Goal: Find specific page/section: Find specific page/section

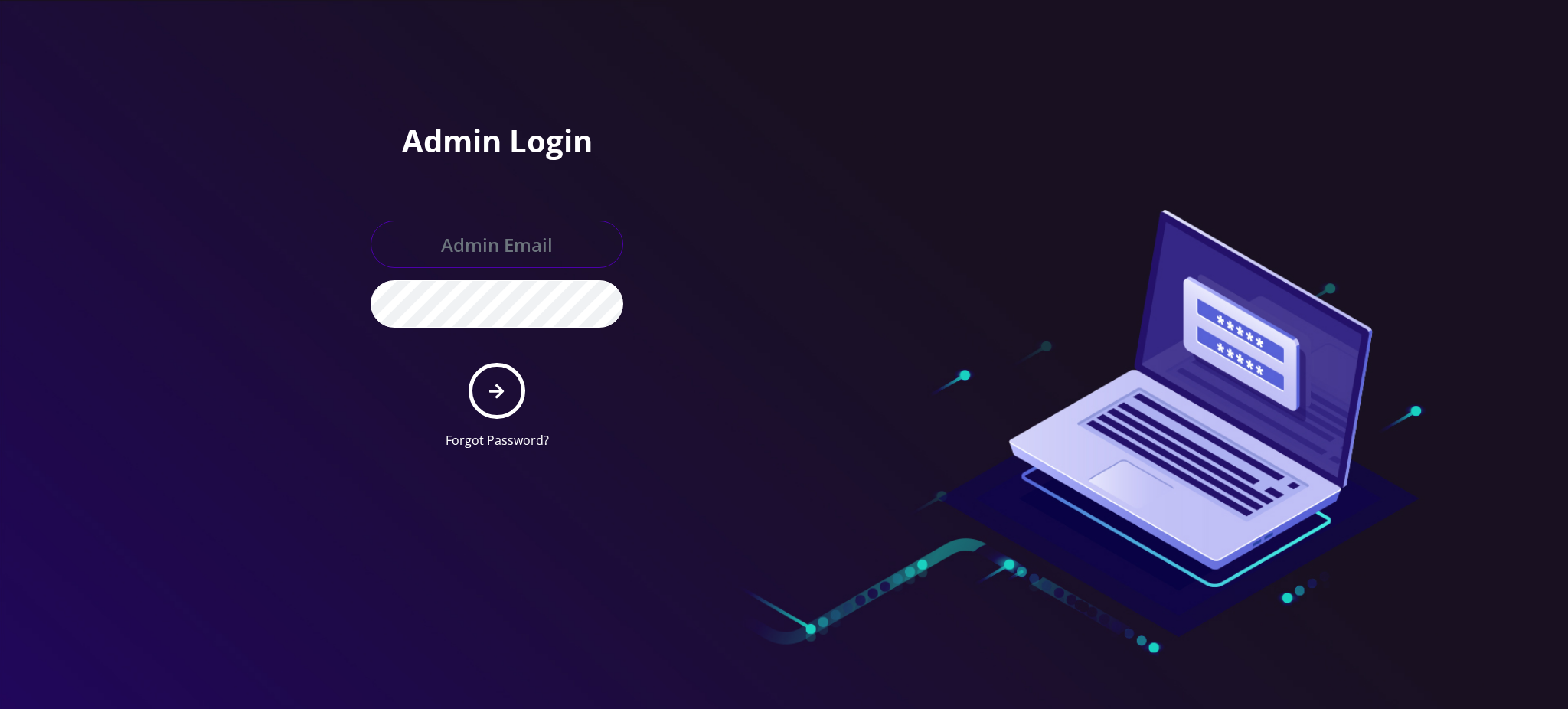
type input "[PERSON_NAME][EMAIL_ADDRESS][DOMAIN_NAME]"
click at [504, 397] on icon "submit" at bounding box center [497, 391] width 15 height 17
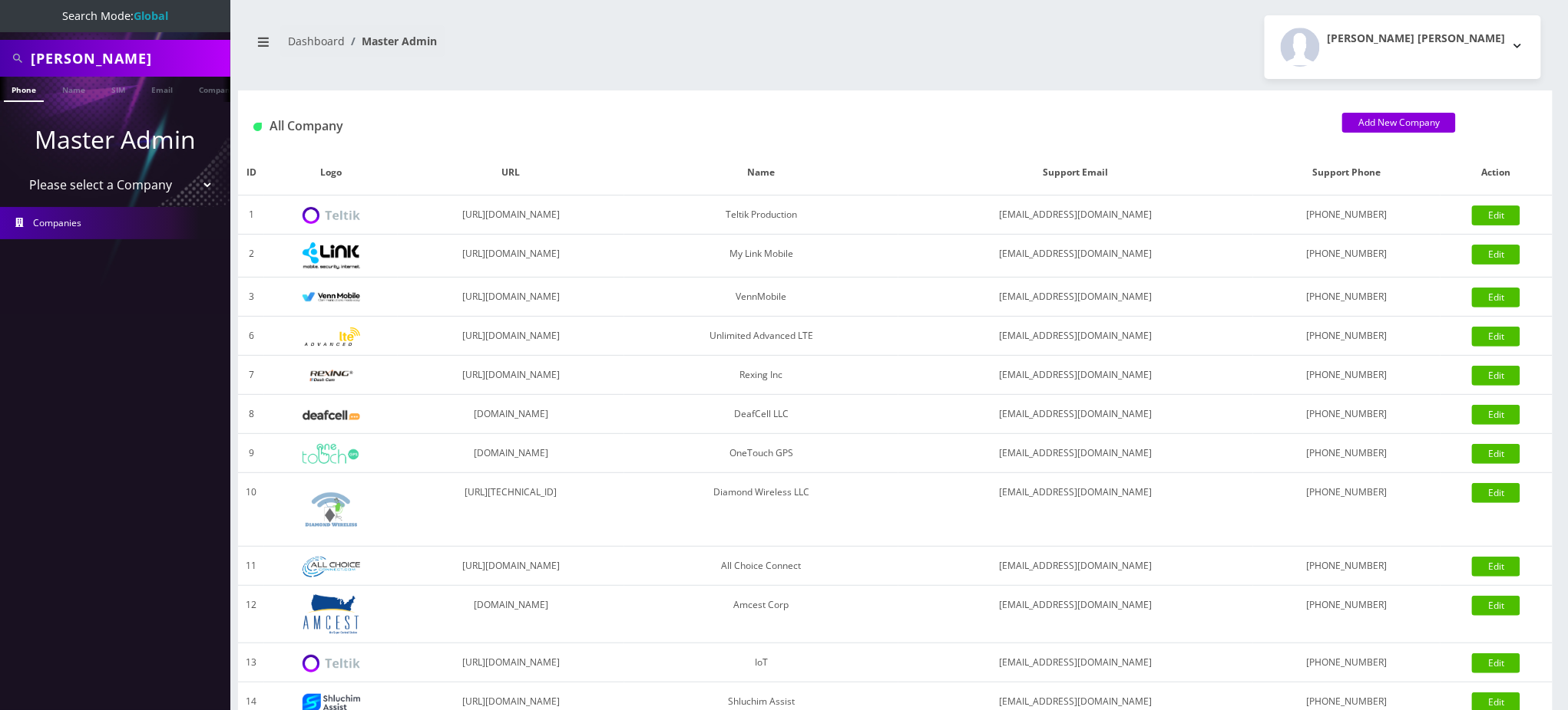
drag, startPoint x: 108, startPoint y: 58, endPoint x: 0, endPoint y: 36, distance: 110.2
click at [0, 48] on div "Gindoff" at bounding box center [115, 58] width 231 height 37
paste input "13603007009"
drag, startPoint x: 35, startPoint y: 58, endPoint x: 0, endPoint y: 51, distance: 35.7
click at [0, 55] on div "13603007009" at bounding box center [115, 58] width 231 height 37
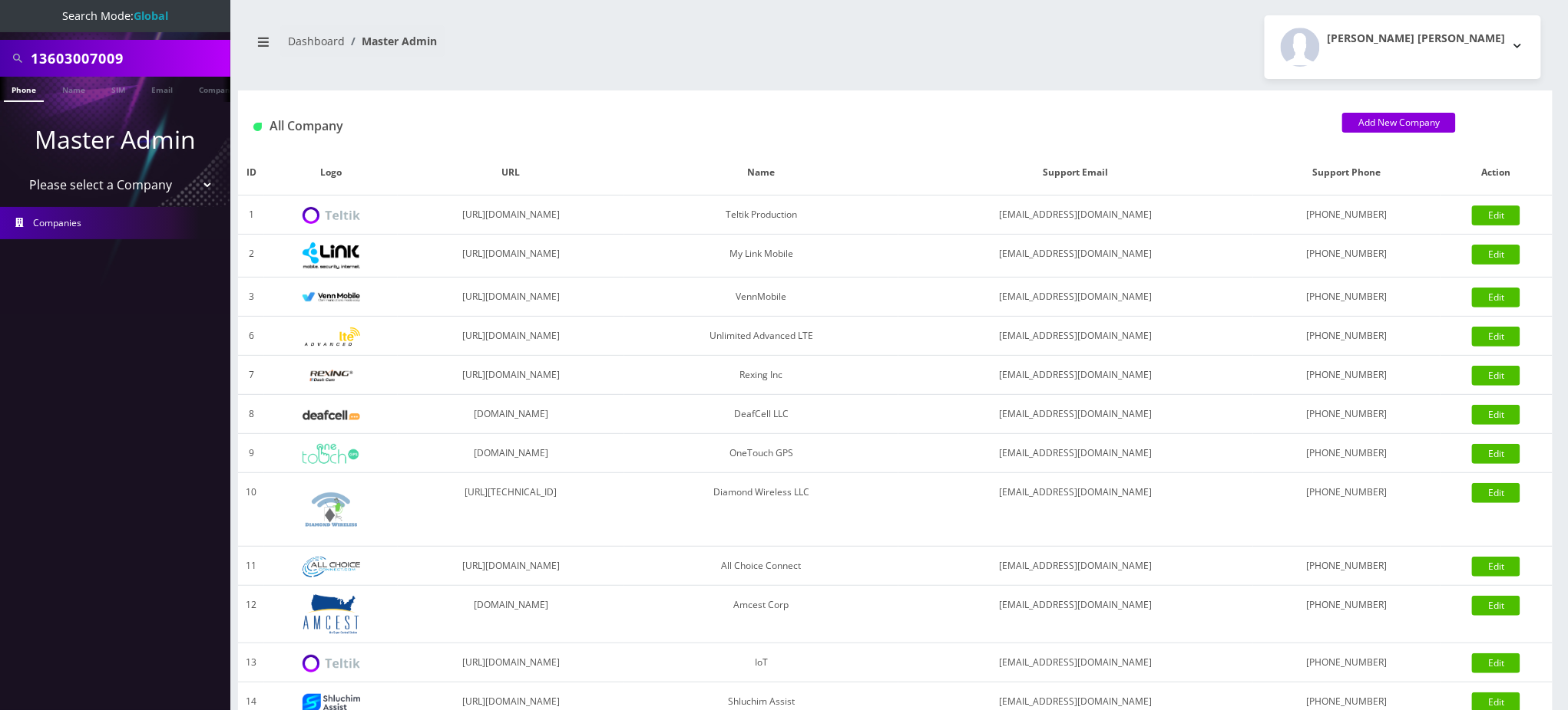
drag, startPoint x: 145, startPoint y: 55, endPoint x: 0, endPoint y: 46, distance: 145.3
click at [0, 48] on div "13603007009" at bounding box center [115, 58] width 231 height 37
type input "[PERSON_NAME]"
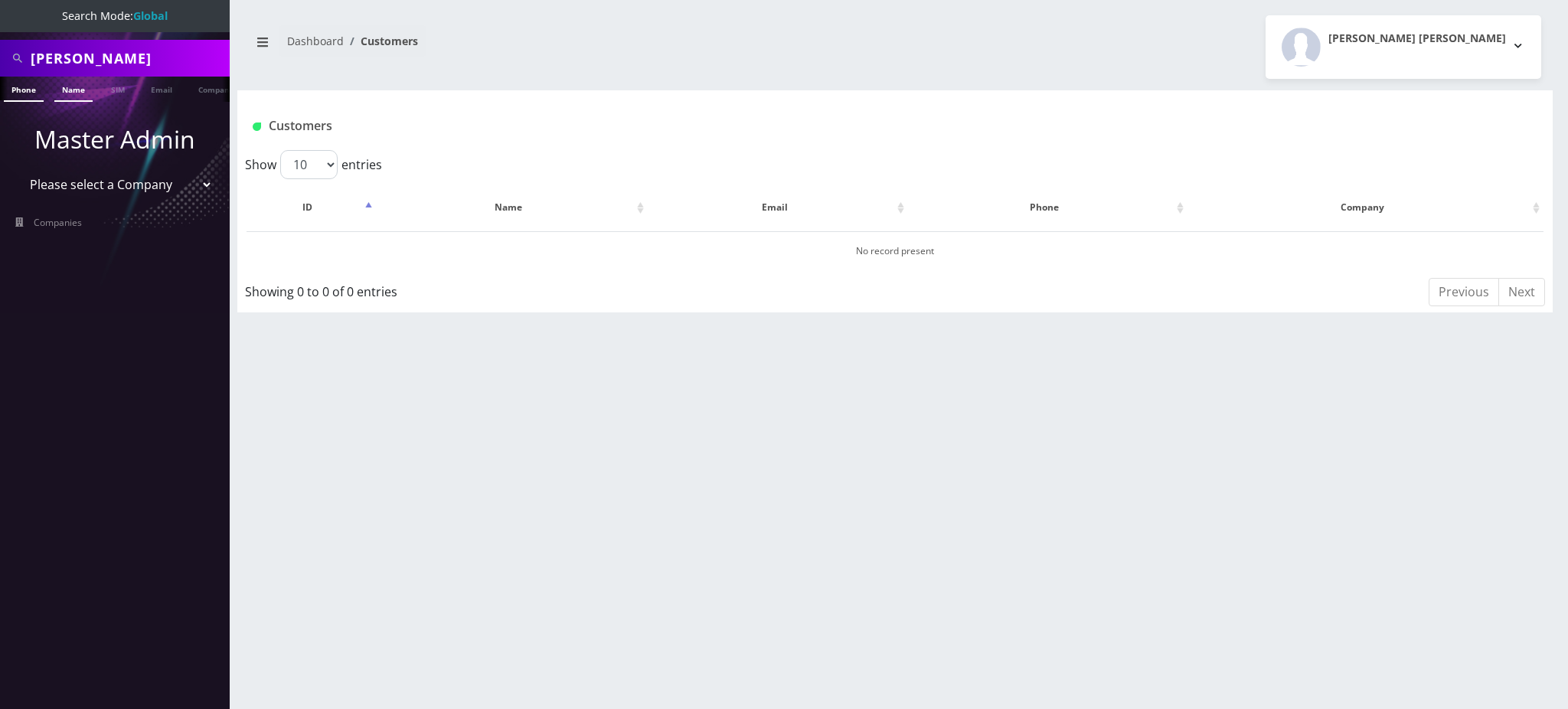
click at [74, 92] on link "Name" at bounding box center [73, 88] width 39 height 25
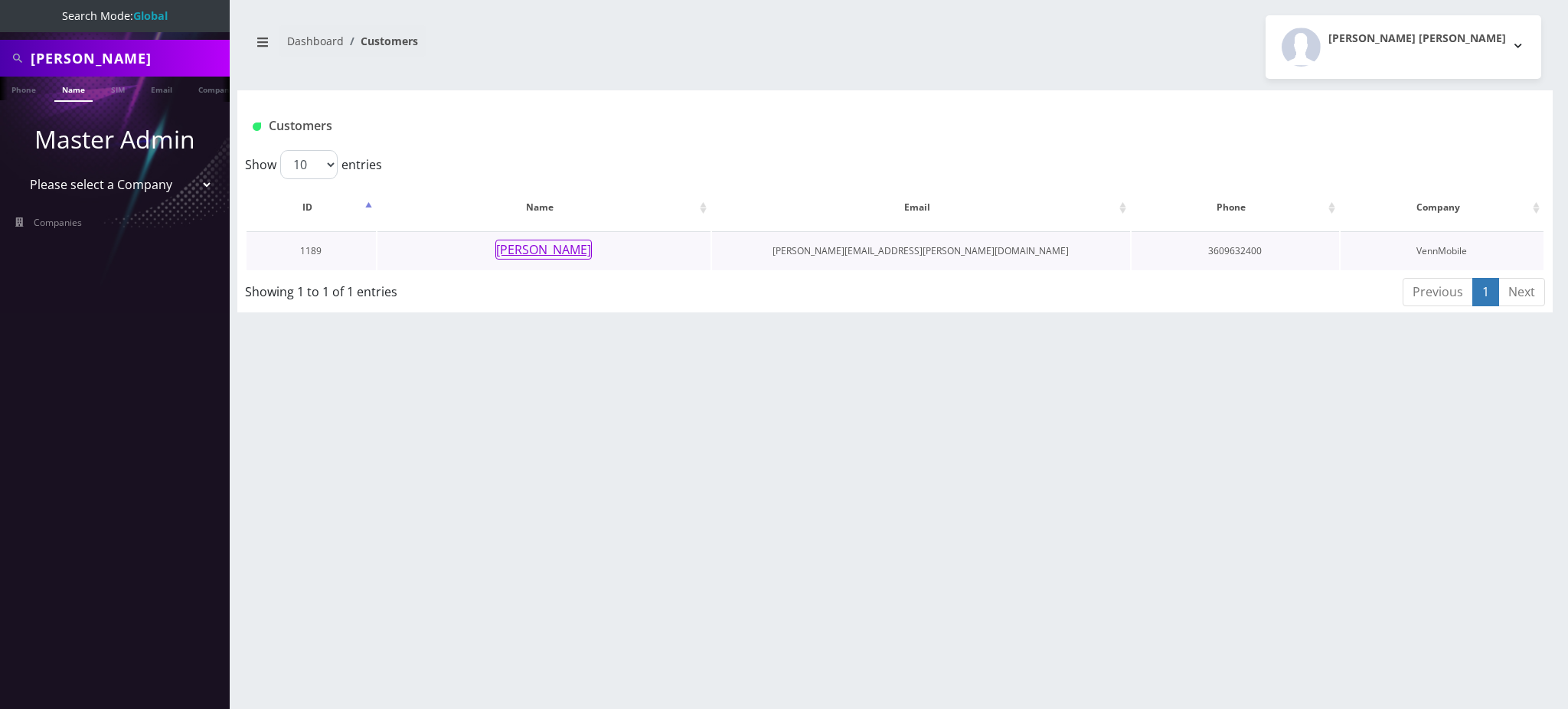
click at [539, 248] on button "Glen Hagemann" at bounding box center [543, 250] width 96 height 20
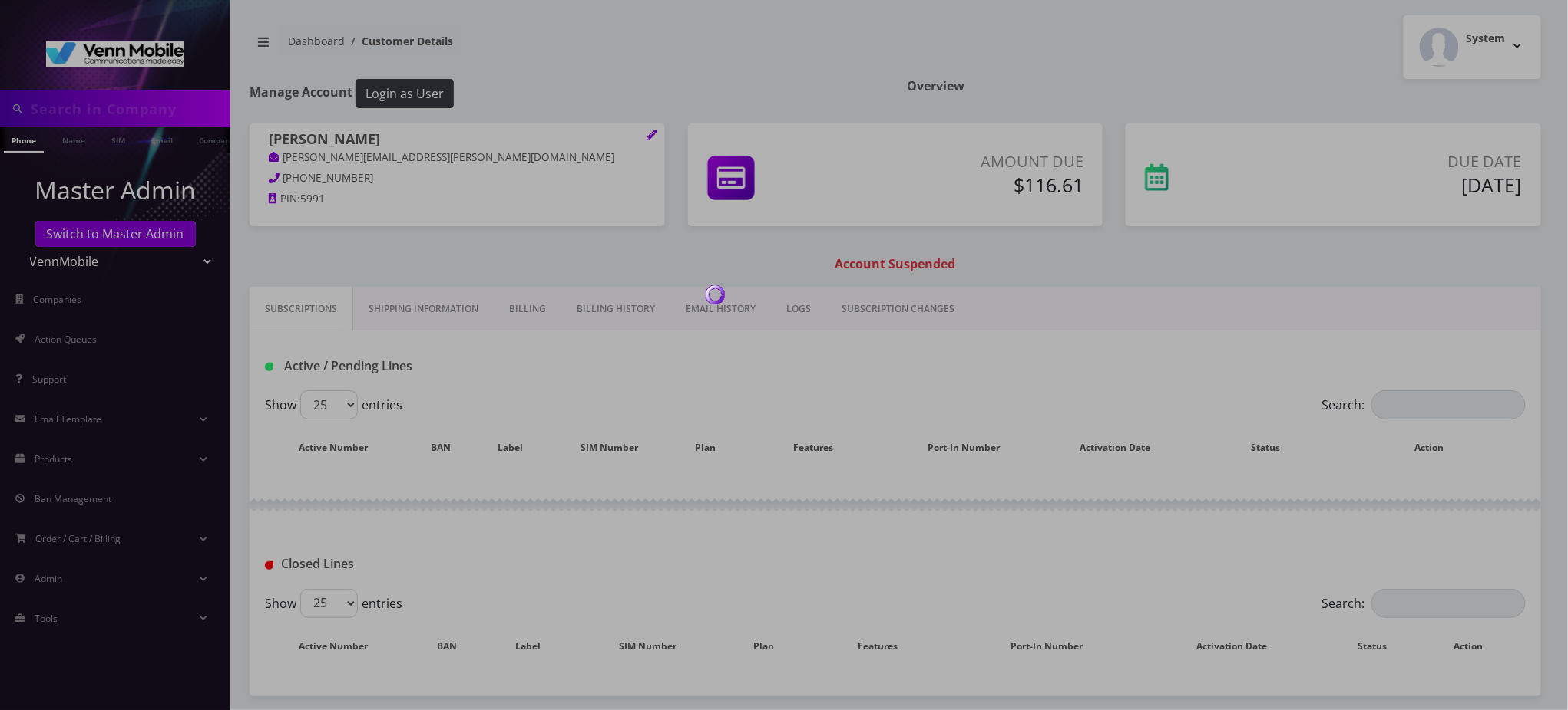
type input "Glen Hageman"
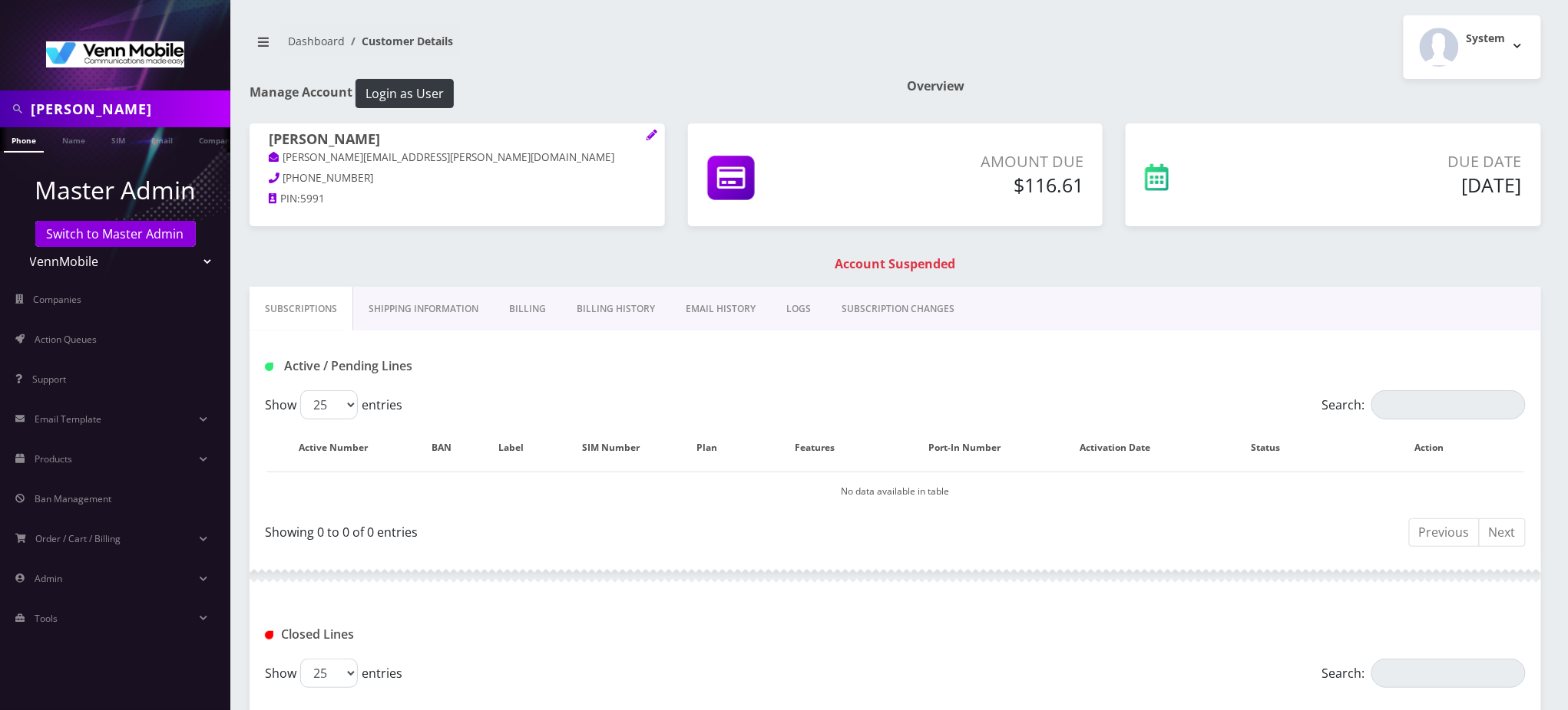
drag, startPoint x: 0, startPoint y: 81, endPoint x: 0, endPoint y: 63, distance: 18.0
click at [0, 66] on nav "Glen Hageman Phone Name SIM Email Company Customer Master Admin Switch to Maste…" at bounding box center [115, 355] width 231 height 710
click at [676, 275] on div "Glen Hagemann Glen.Hagemann@gmail.com 360-963-2400 PIN: 5991 Amount Due $116.61" at bounding box center [894, 205] width 1315 height 164
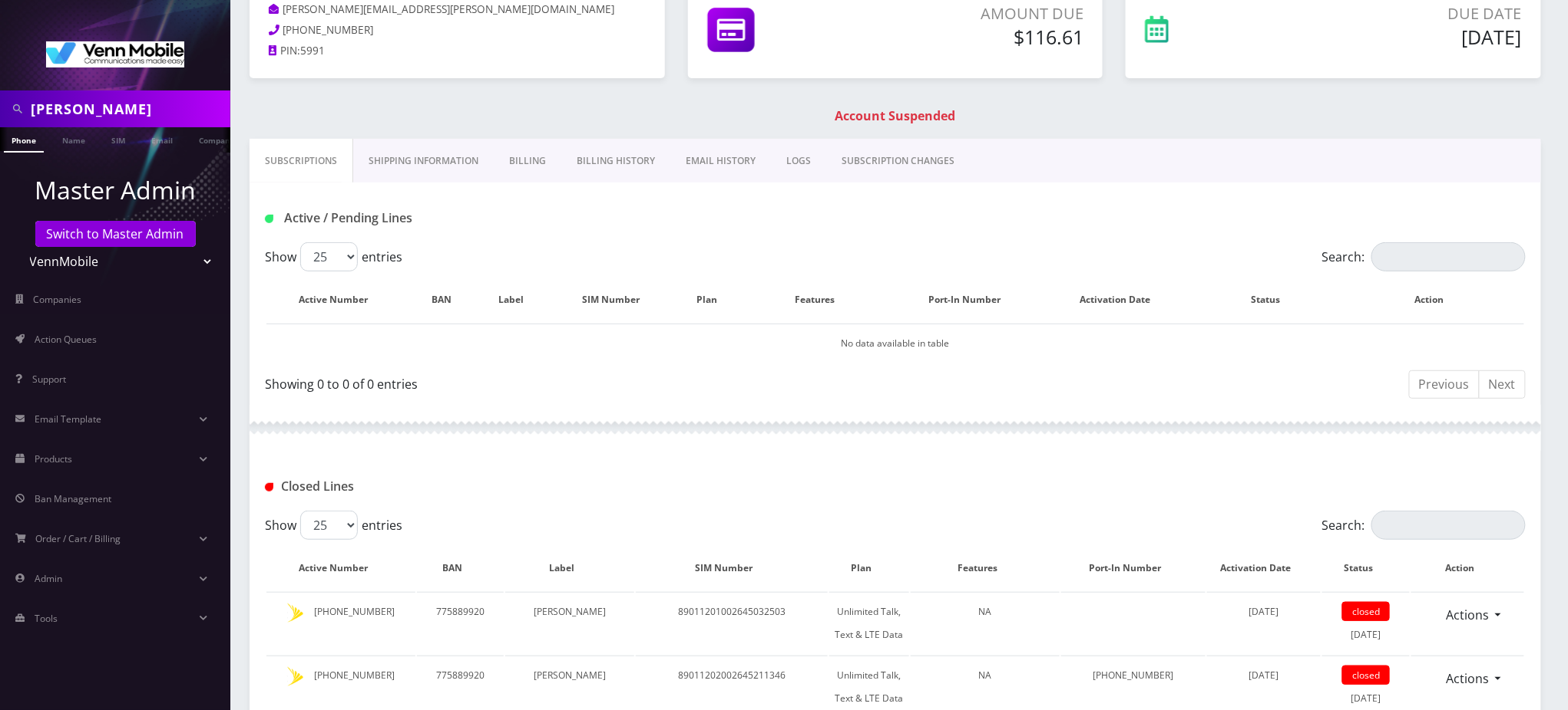
scroll to position [102, 0]
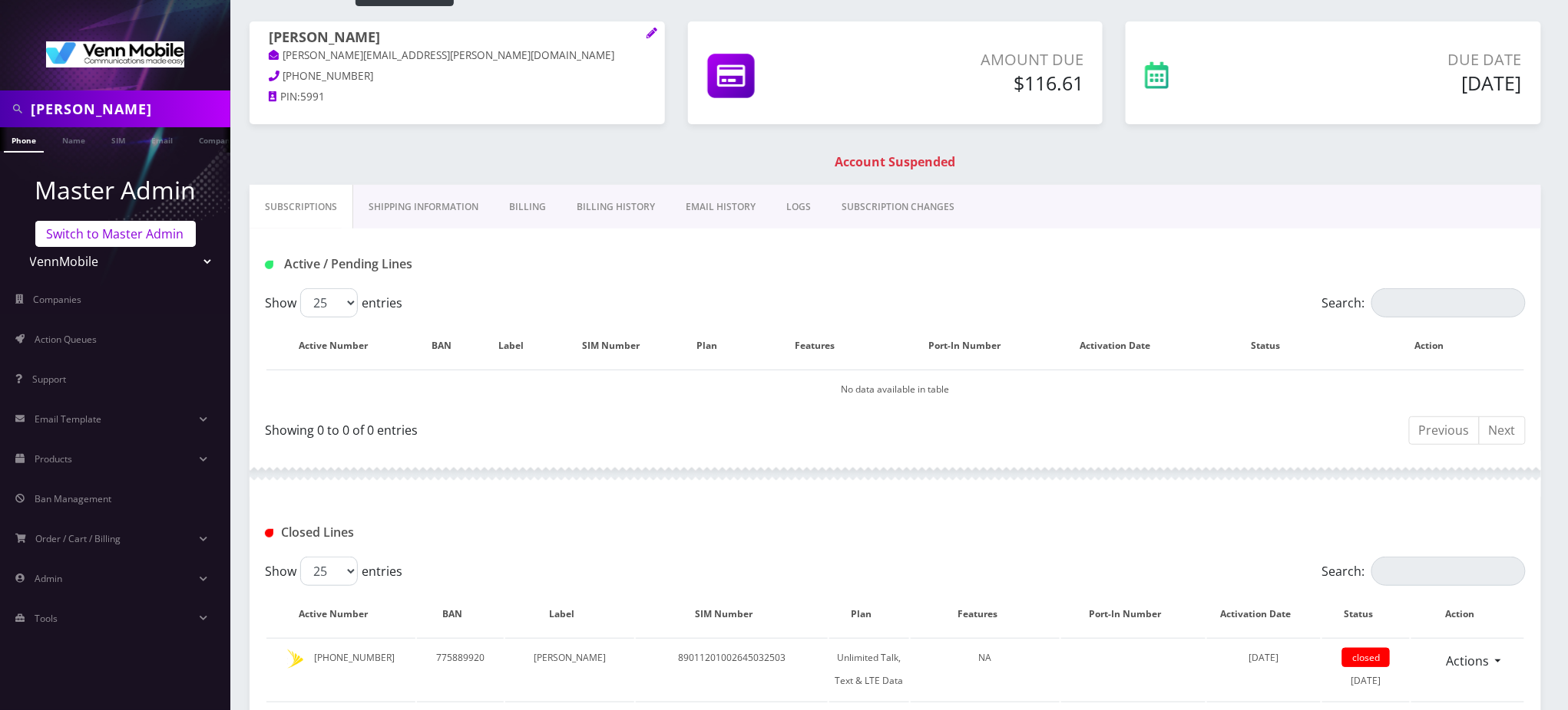
click at [116, 234] on link "Switch to Master Admin" at bounding box center [115, 233] width 160 height 26
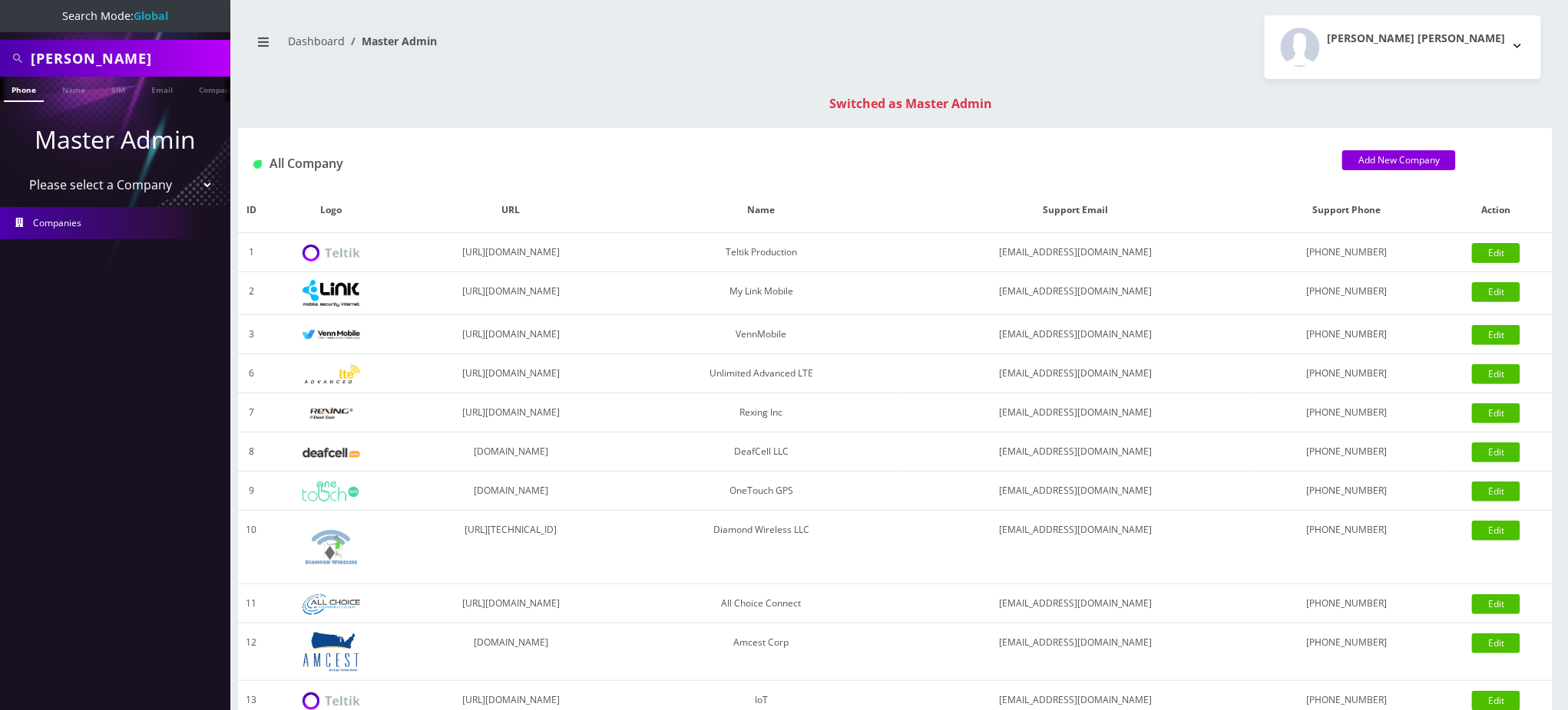
drag, startPoint x: 160, startPoint y: 59, endPoint x: 0, endPoint y: 59, distance: 160.0
click at [0, 59] on div "Glen Hageman" at bounding box center [115, 58] width 231 height 37
type input "3603007009"
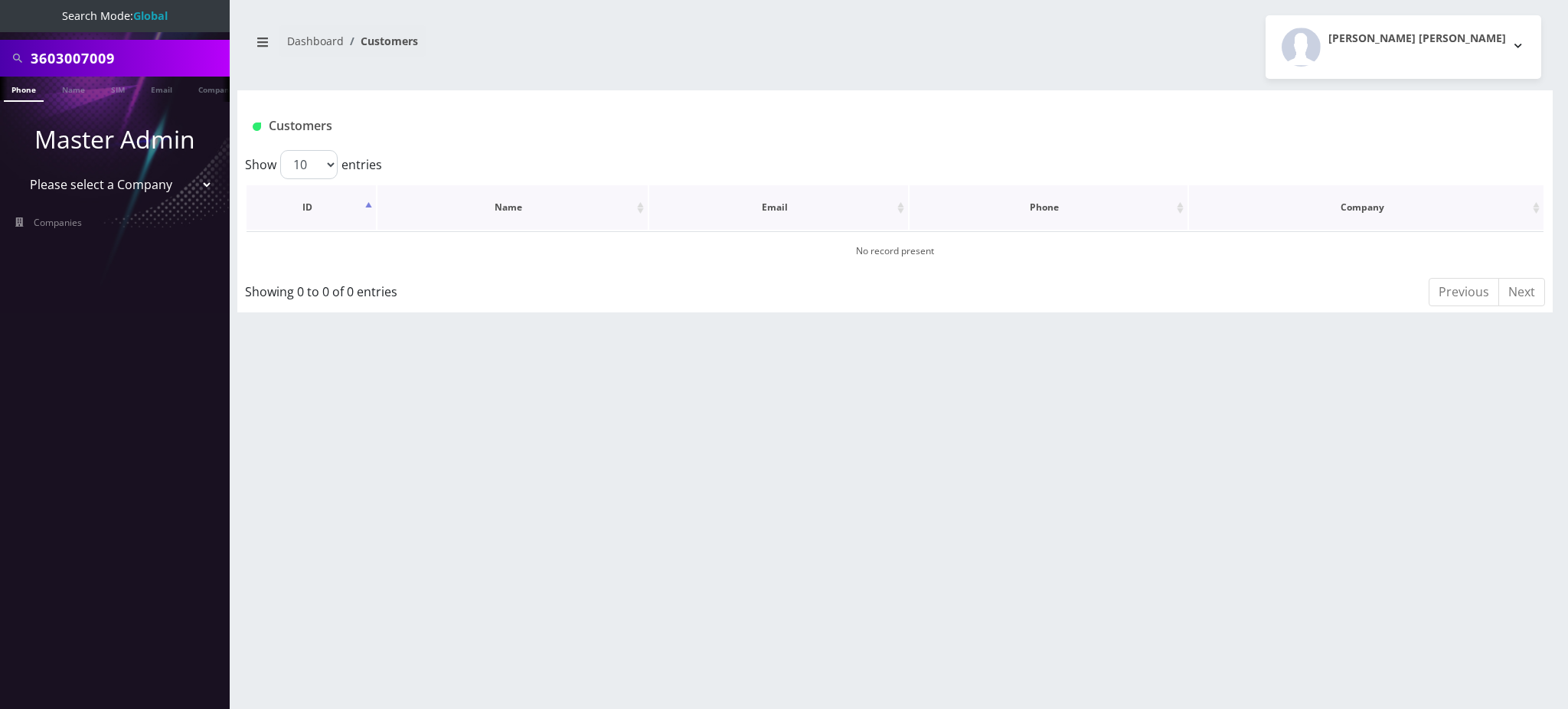
scroll to position [0, 7]
drag, startPoint x: 124, startPoint y: 50, endPoint x: 0, endPoint y: 65, distance: 124.9
click at [0, 65] on div "3603007009" at bounding box center [115, 58] width 230 height 37
